Goal: Task Accomplishment & Management: Manage account settings

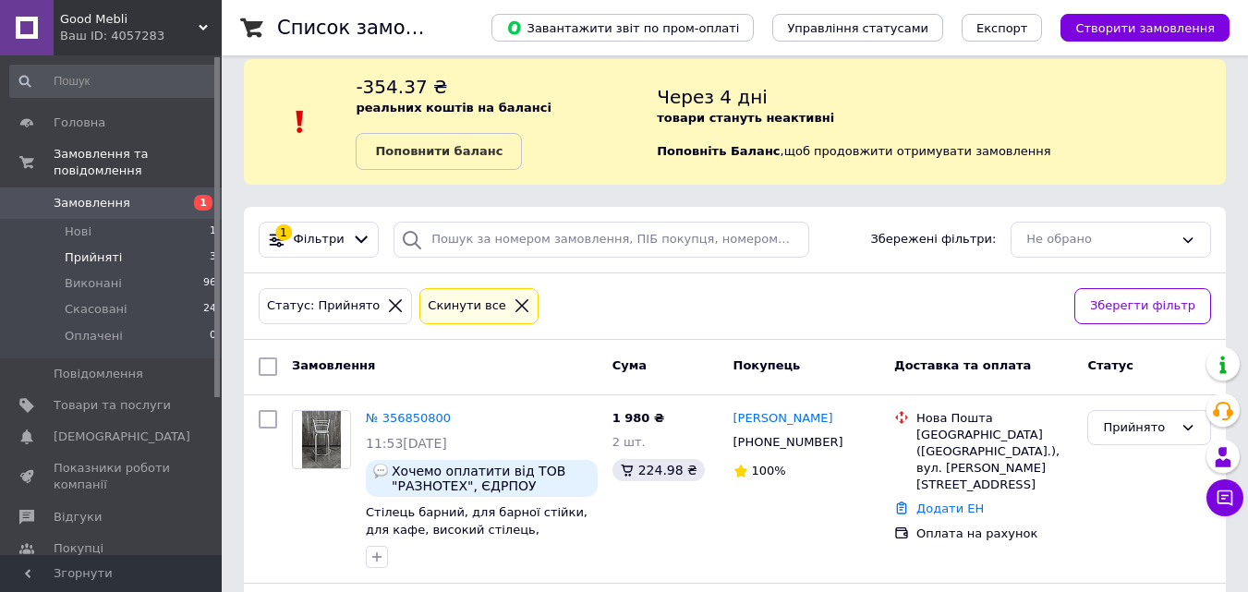
scroll to position [166, 0]
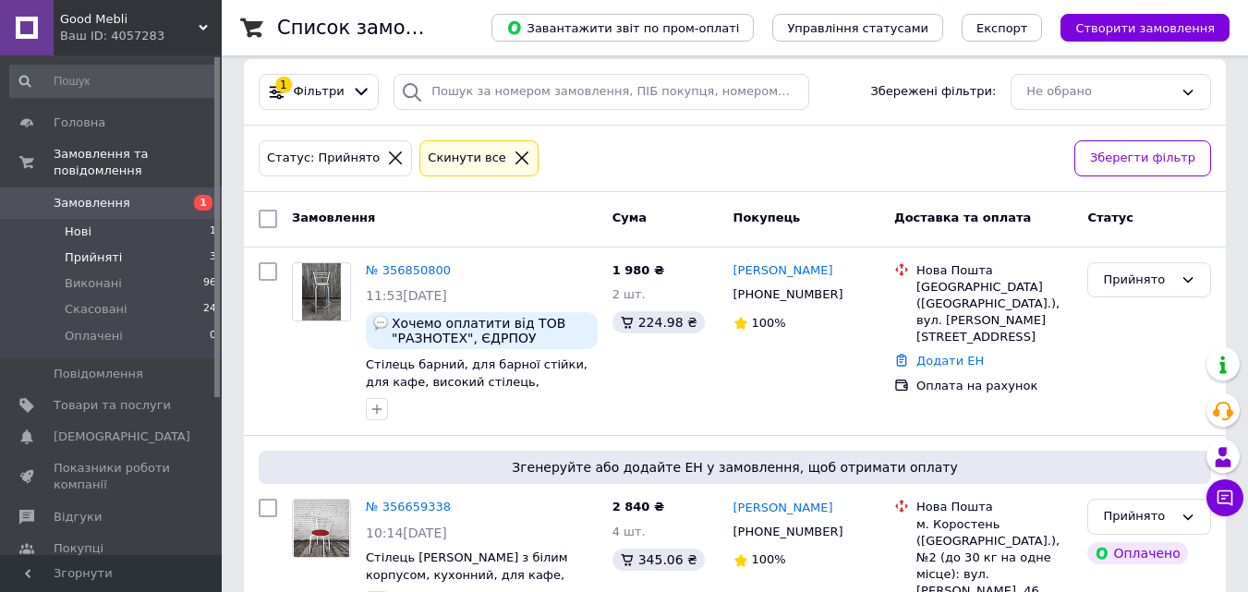
click at [131, 219] on li "Нові 1" at bounding box center [113, 232] width 227 height 26
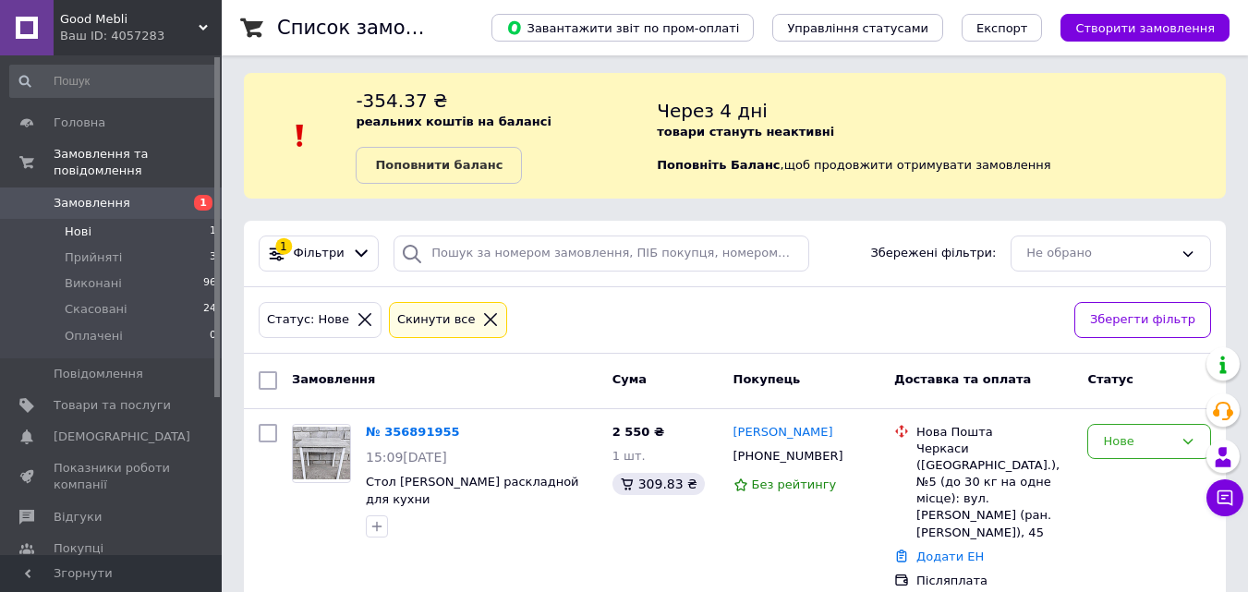
scroll to position [6, 0]
click at [392, 427] on link "№ 356891955" at bounding box center [413, 431] width 94 height 14
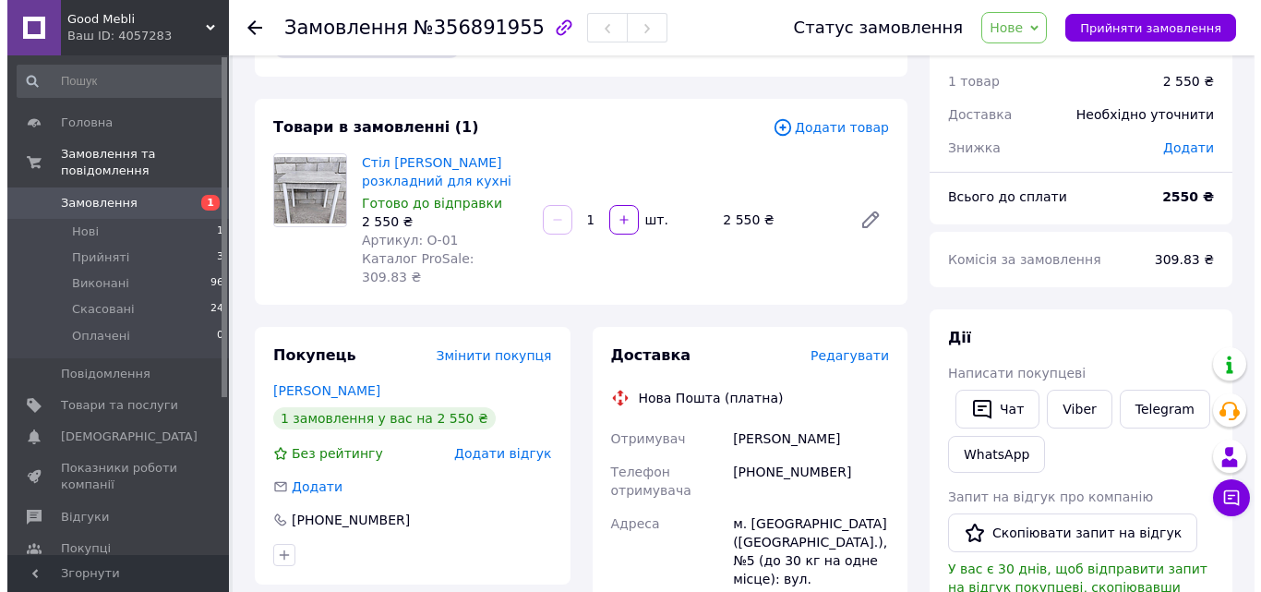
scroll to position [92, 0]
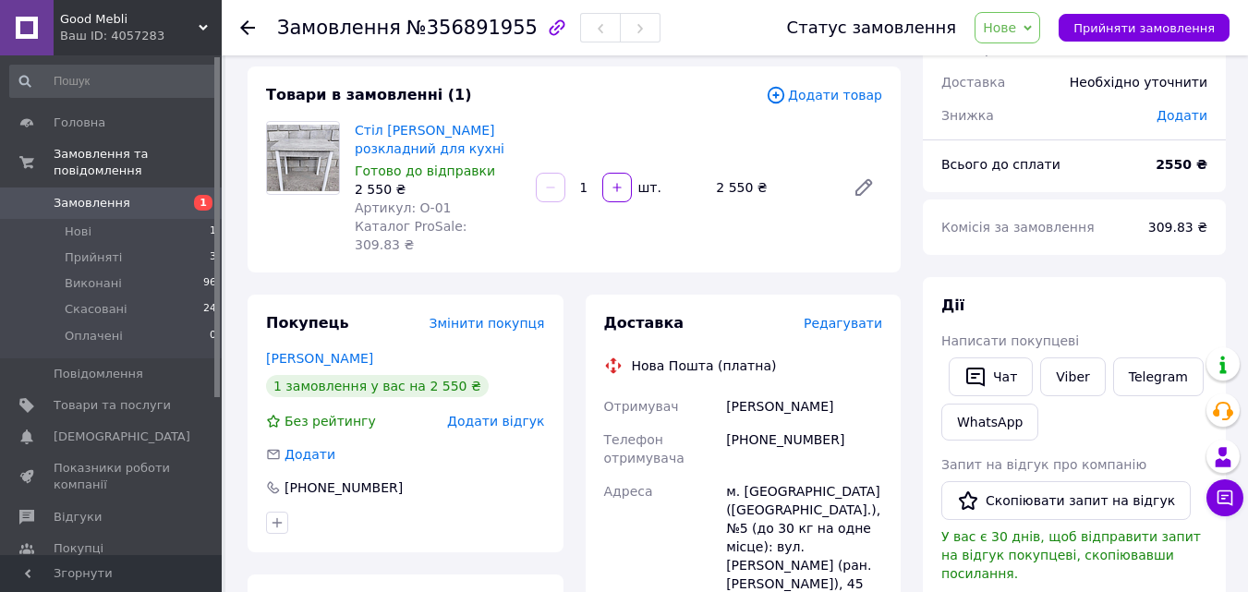
click at [864, 316] on span "Редагувати" at bounding box center [842, 323] width 78 height 15
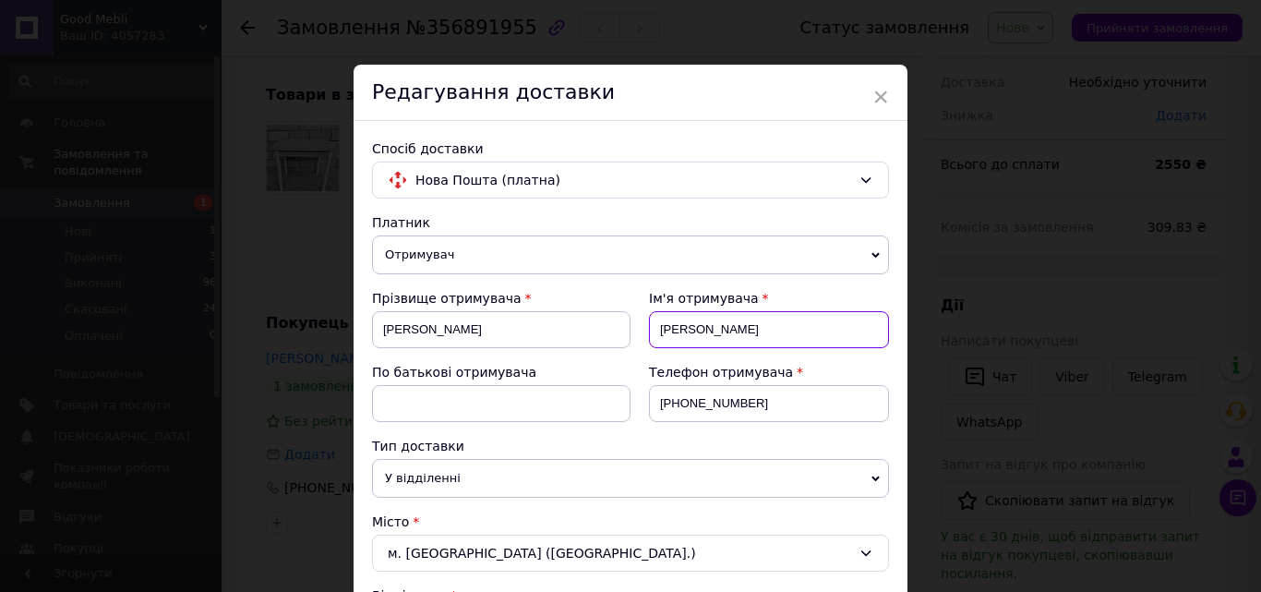
click at [730, 328] on input "[PERSON_NAME]" at bounding box center [769, 329] width 240 height 37
type input "[PERSON_NAME]"
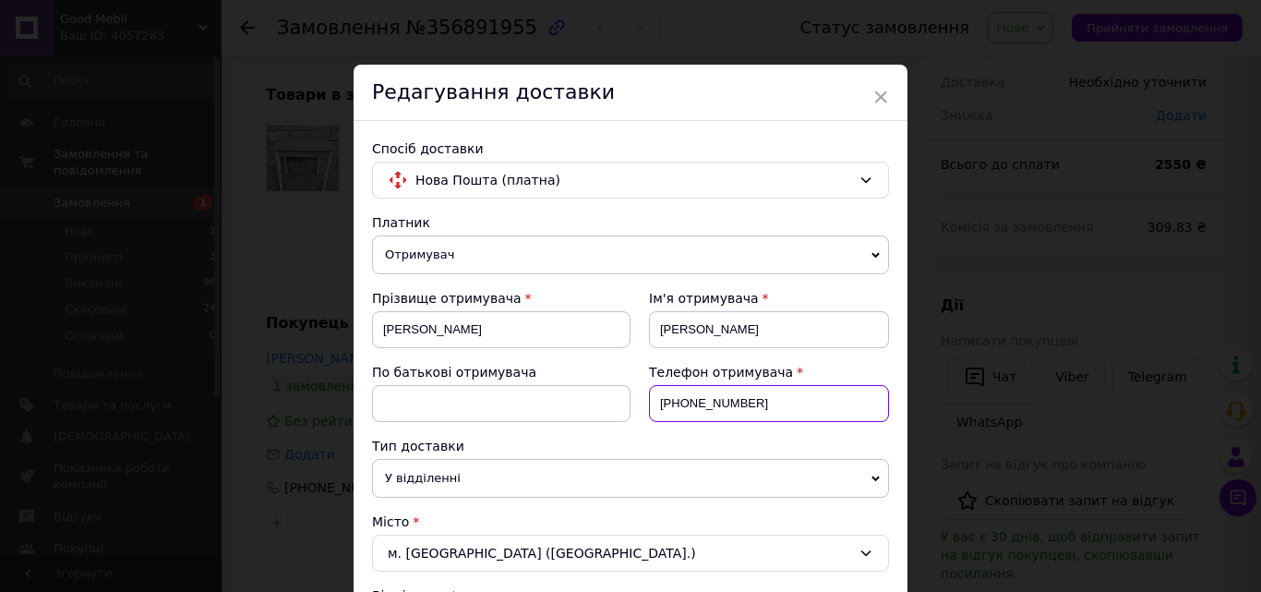
click at [763, 410] on input "[PHONE_NUMBER]" at bounding box center [769, 403] width 240 height 37
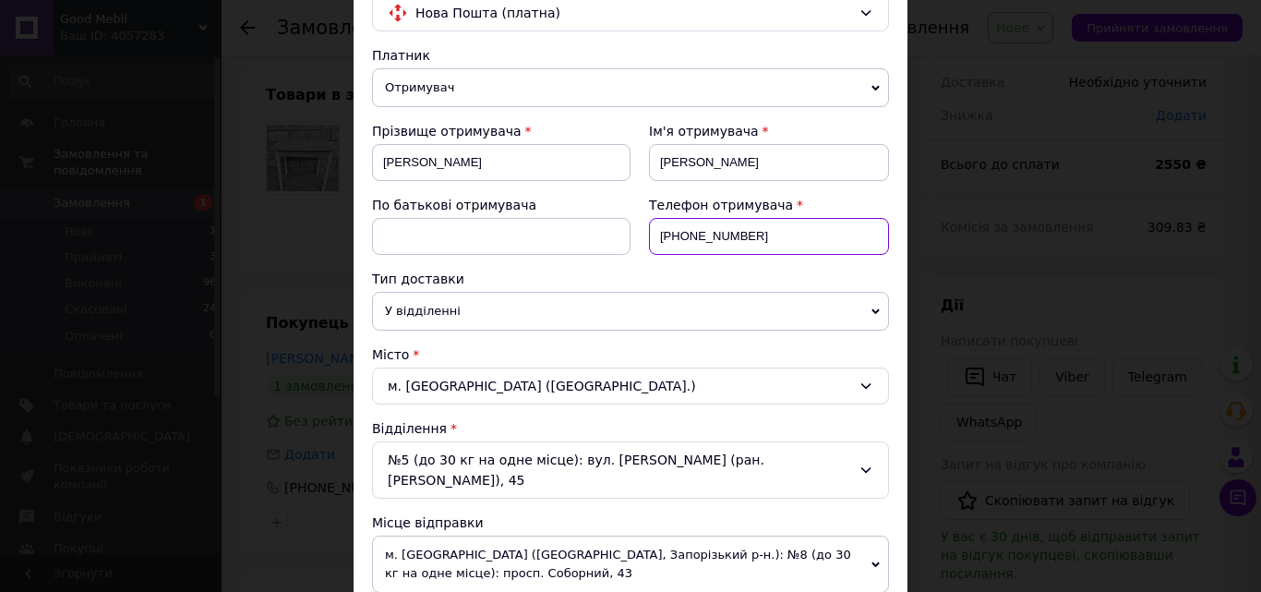
scroll to position [185, 0]
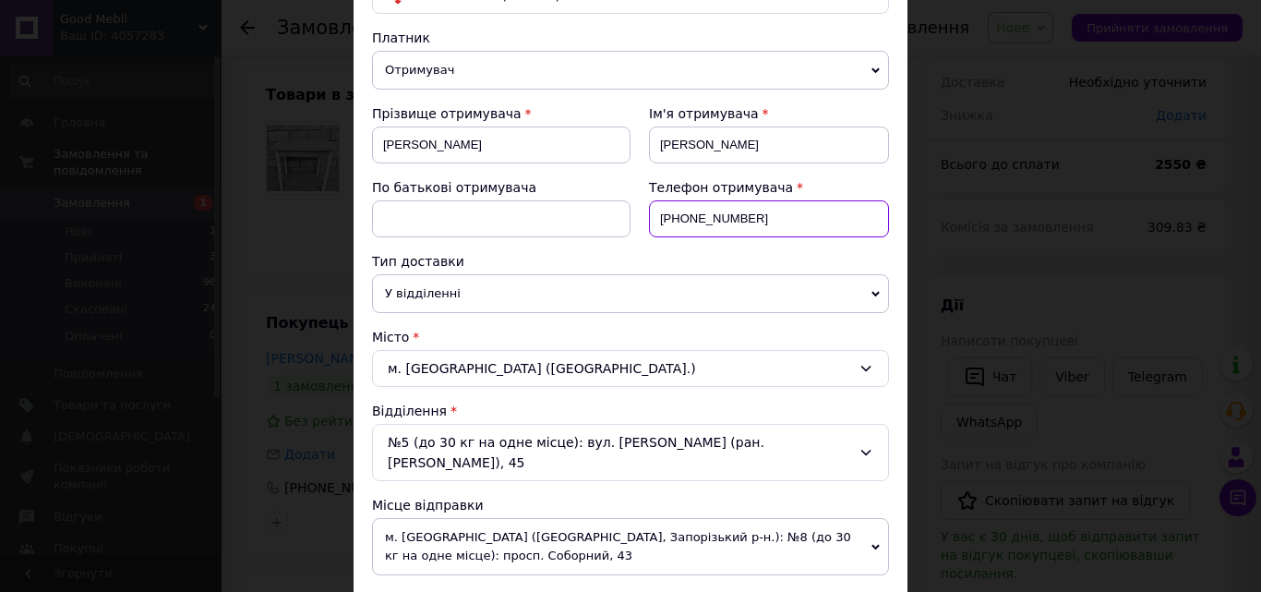
type input "[PHONE_NUMBER]"
click at [868, 445] on icon at bounding box center [866, 452] width 15 height 15
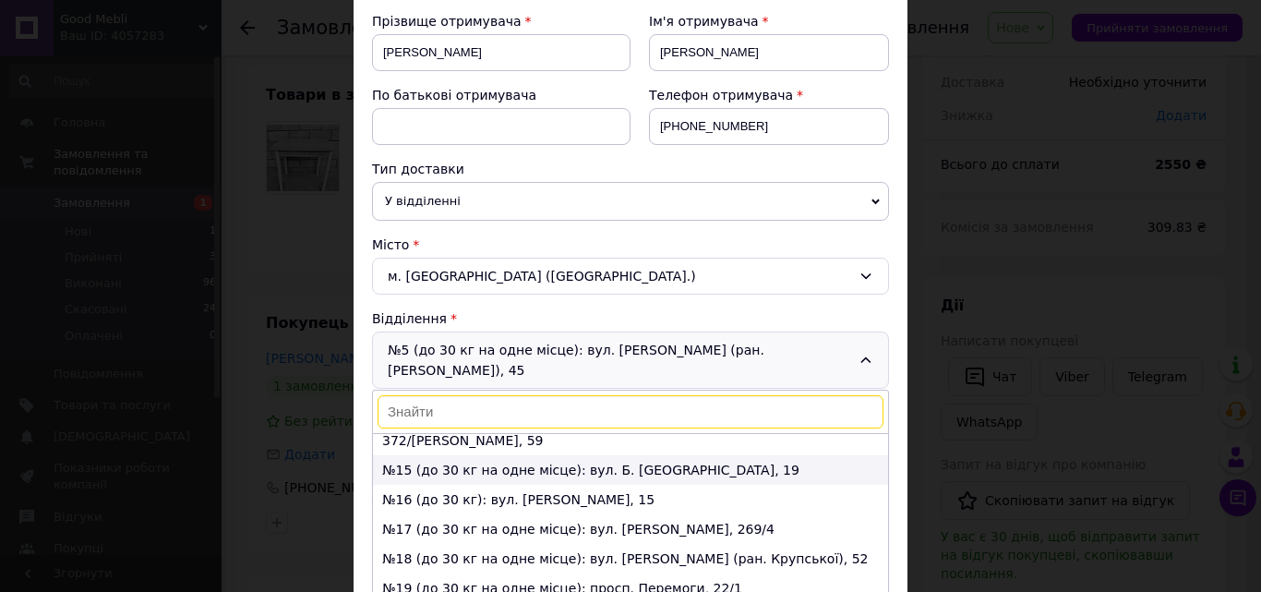
scroll to position [580, 0]
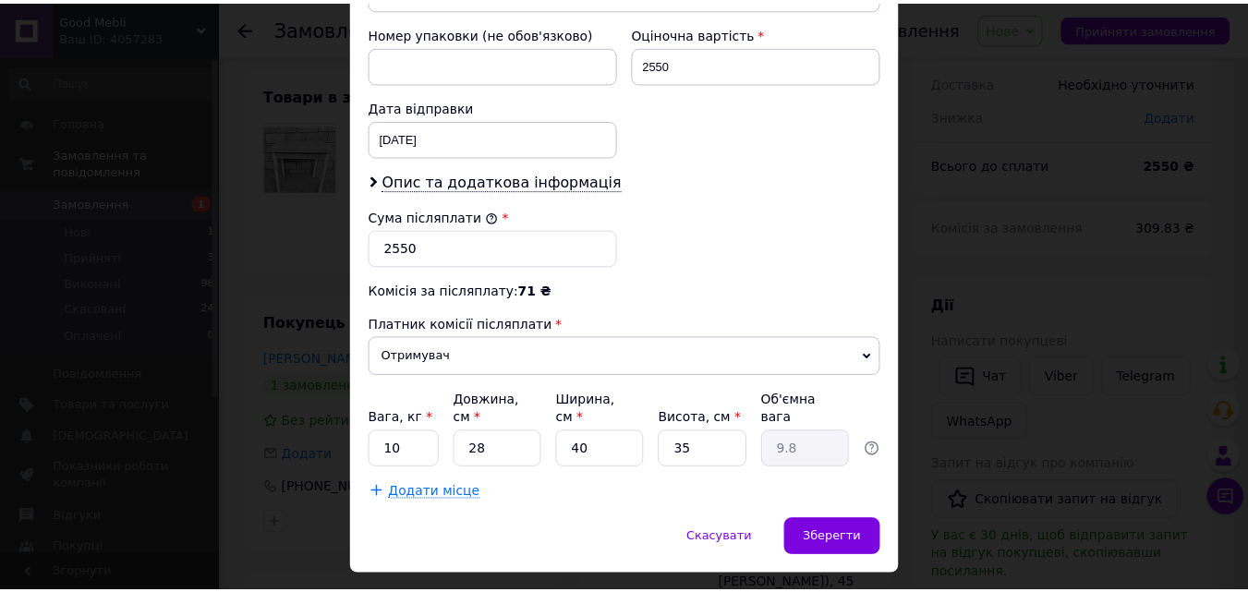
scroll to position [831, 0]
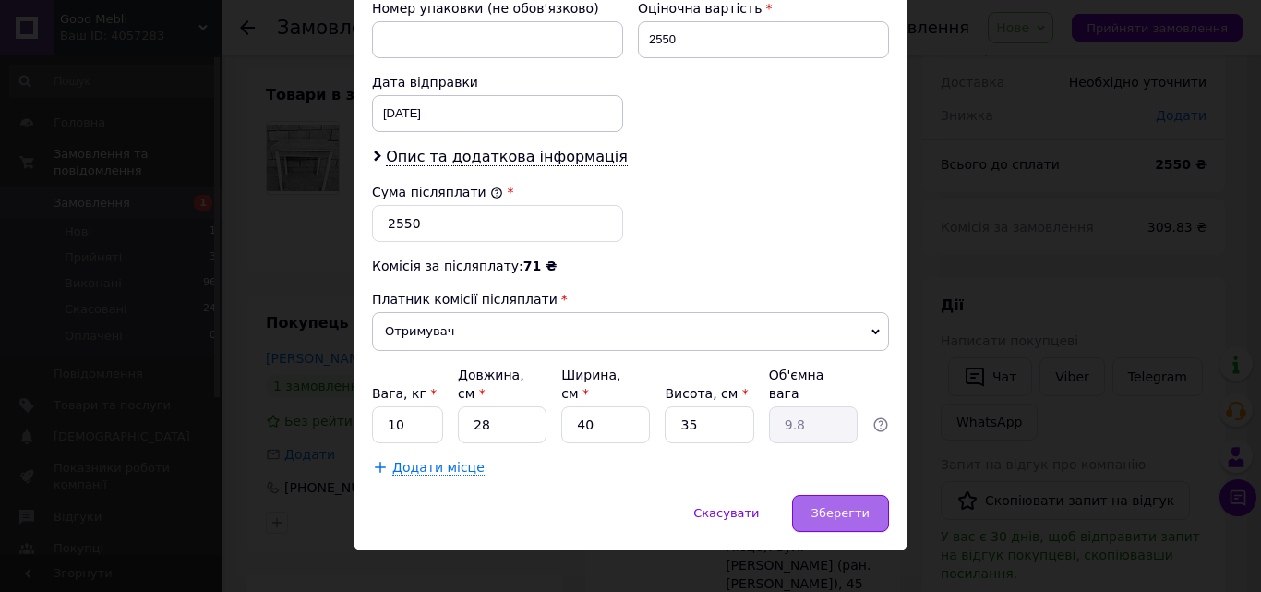
click at [841, 506] on span "Зберегти" at bounding box center [841, 513] width 58 height 14
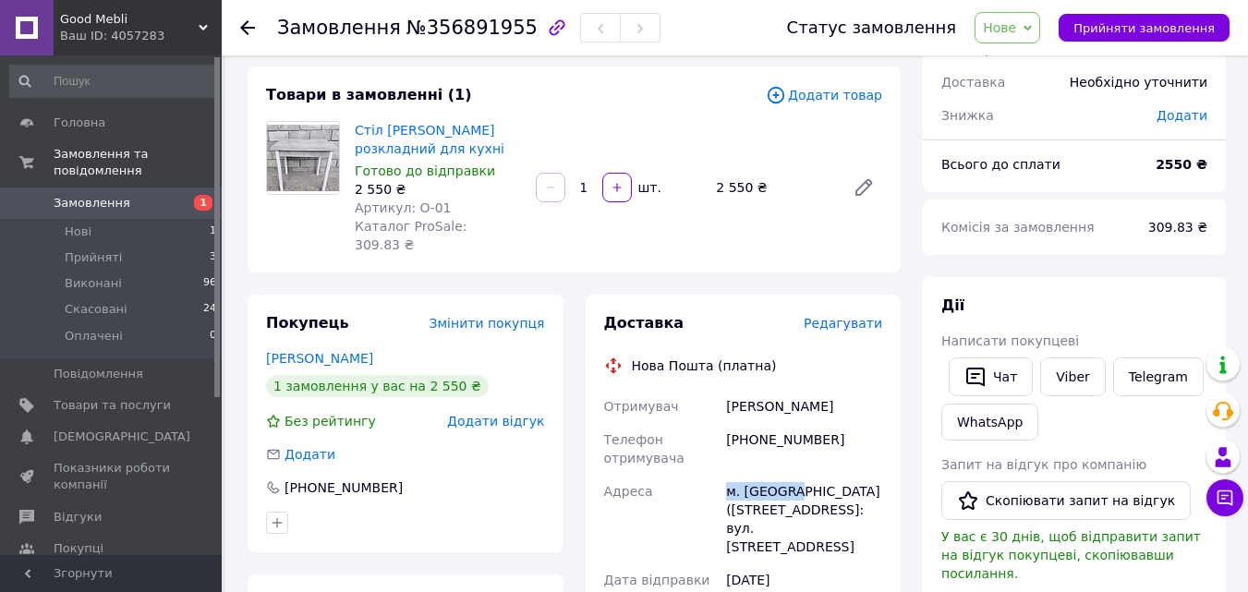
drag, startPoint x: 724, startPoint y: 472, endPoint x: 791, endPoint y: 464, distance: 67.9
click at [791, 475] on div "м. [GEOGRAPHIC_DATA] ([STREET_ADDRESS]: вул. [STREET_ADDRESS]" at bounding box center [803, 519] width 163 height 89
copy div "м. [GEOGRAPHIC_DATA]"
click at [244, 24] on use at bounding box center [247, 27] width 15 height 15
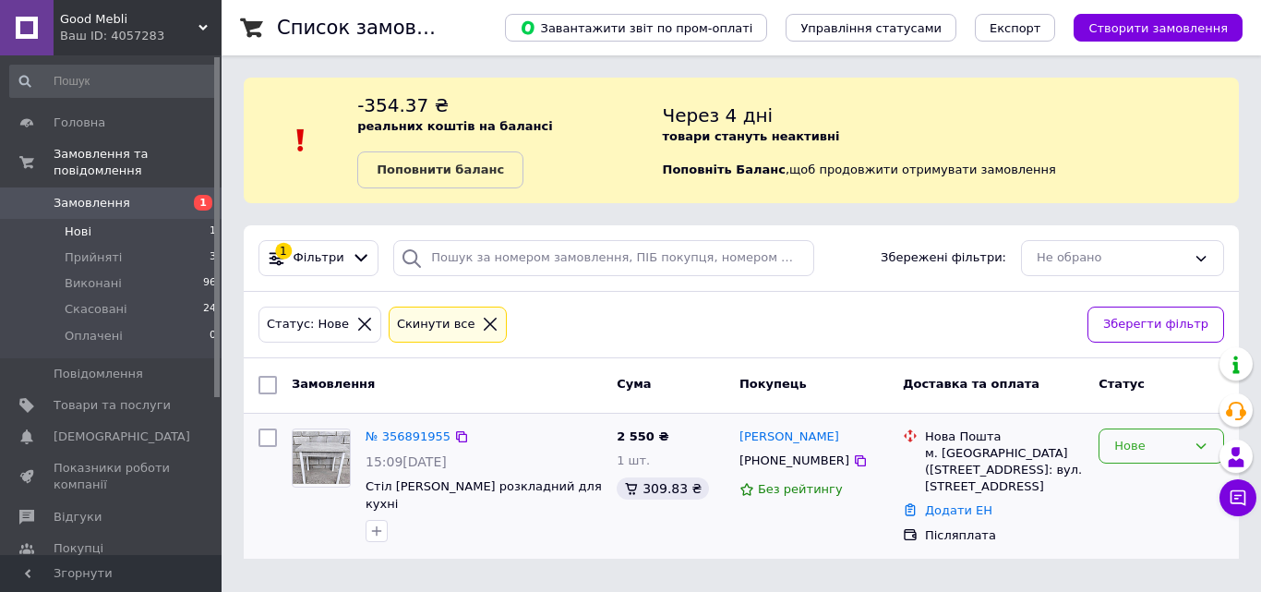
click at [1200, 450] on icon at bounding box center [1201, 446] width 15 height 15
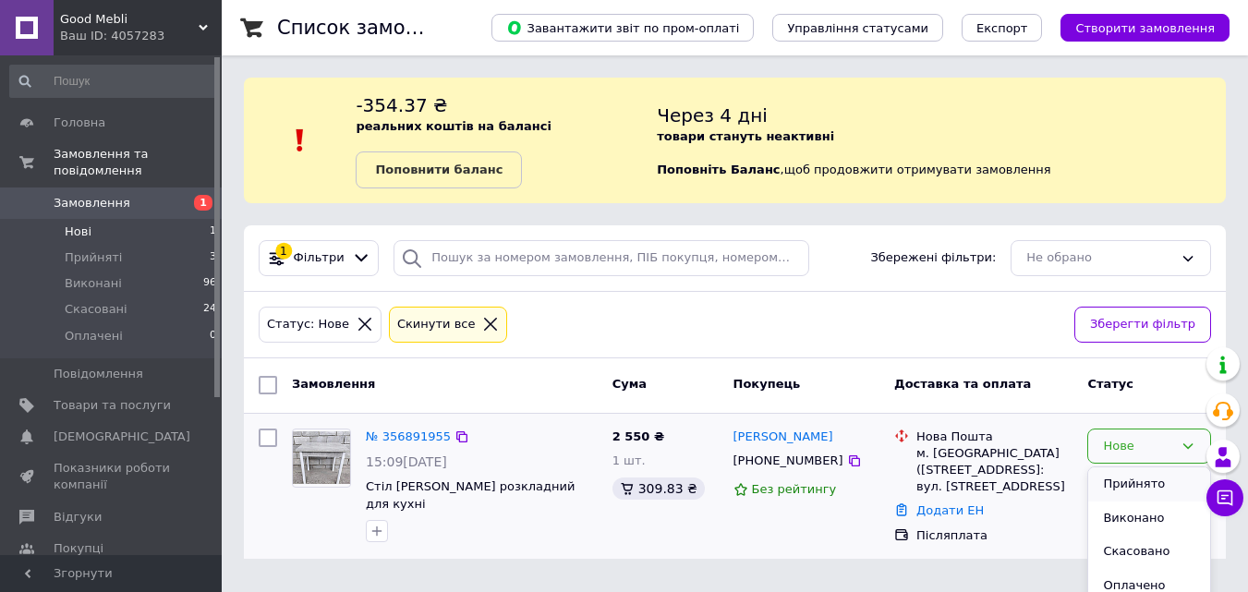
click at [1166, 479] on li "Прийнято" at bounding box center [1149, 484] width 122 height 34
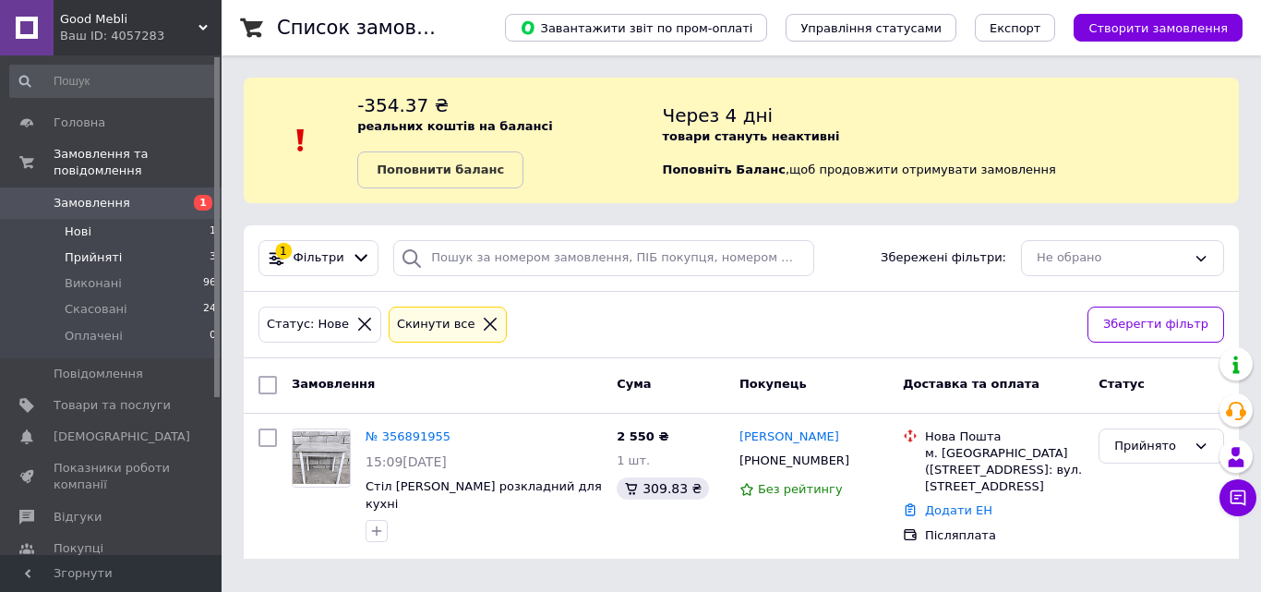
click at [91, 249] on span "Прийняті" at bounding box center [93, 257] width 57 height 17
